Goal: Use online tool/utility: Use online tool/utility

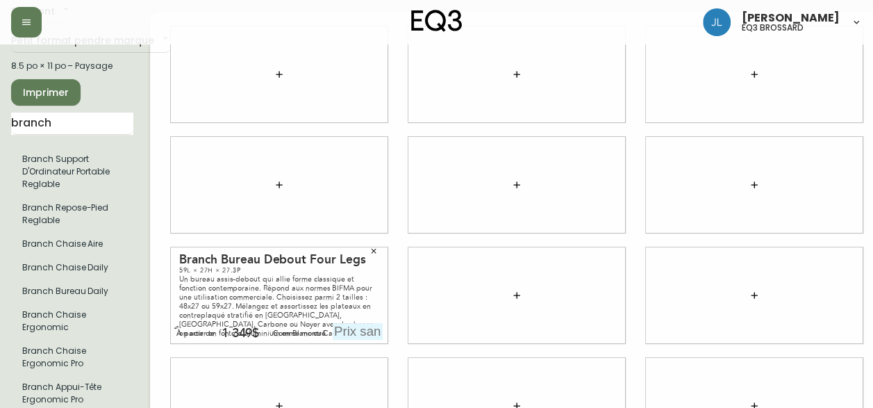
scroll to position [85, 0]
click at [347, 322] on input "text" at bounding box center [358, 330] width 50 height 17
type input "1449$"
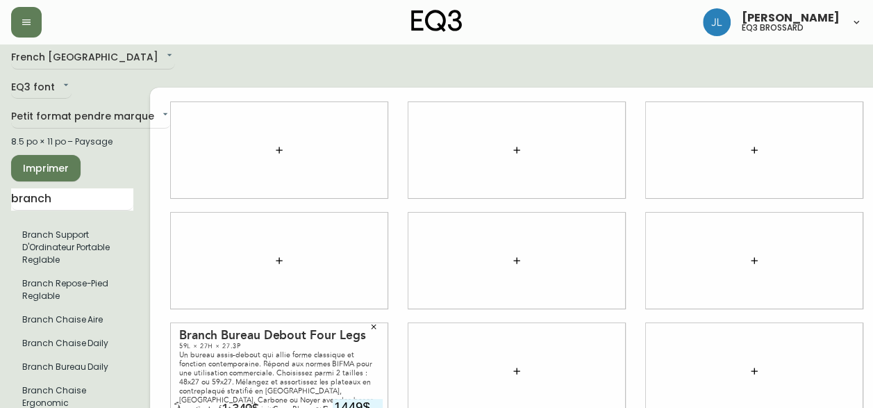
scroll to position [0, 0]
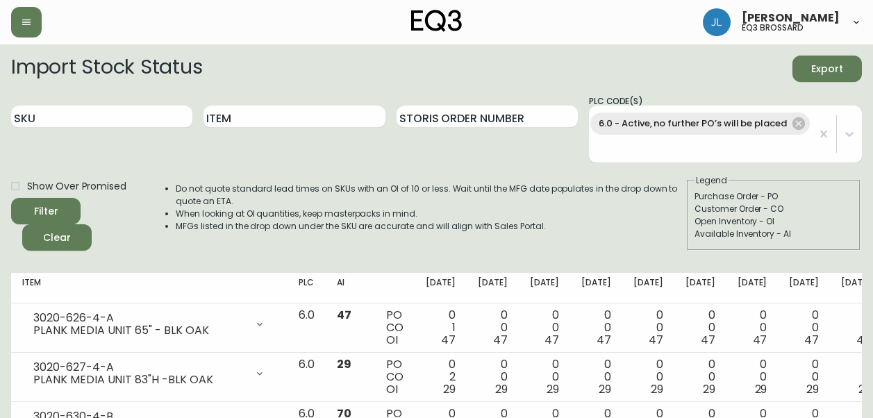
scroll to position [753, 0]
